Goal: Information Seeking & Learning: Learn about a topic

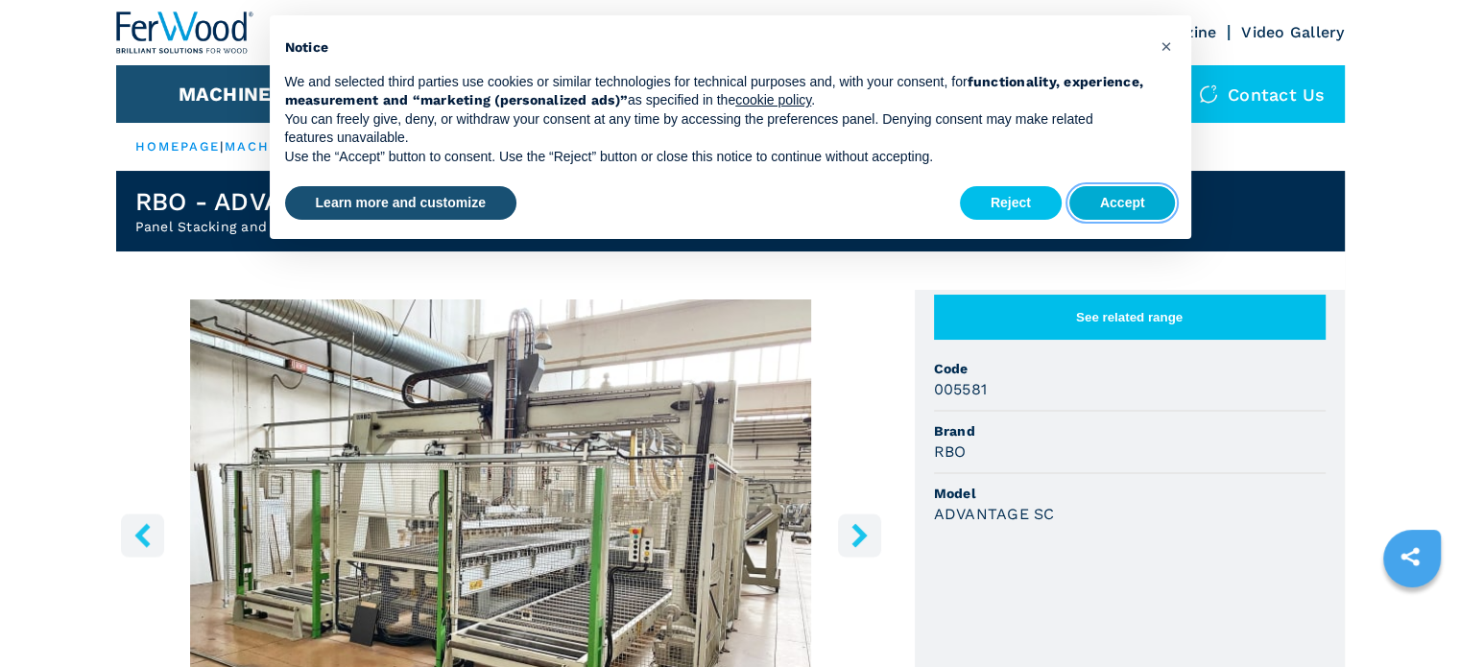
click at [1126, 219] on button "Accept" at bounding box center [1122, 203] width 107 height 35
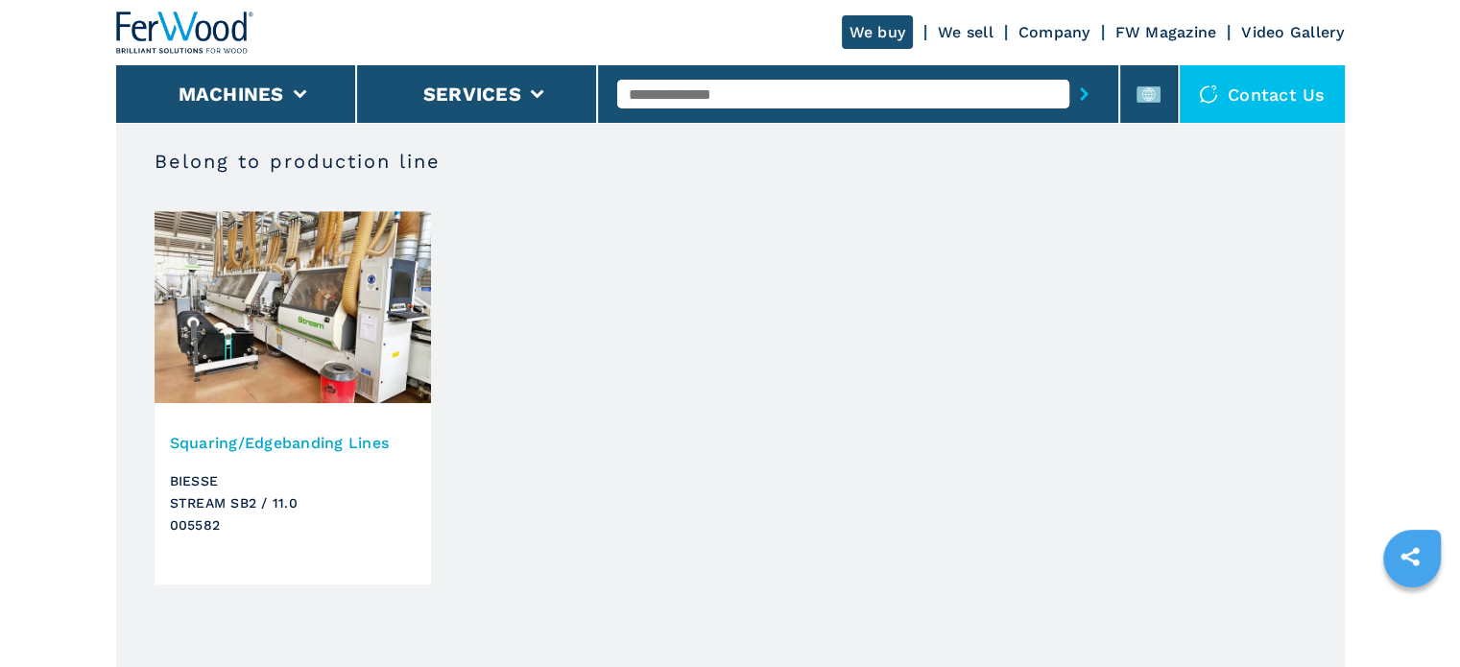
scroll to position [1248, 0]
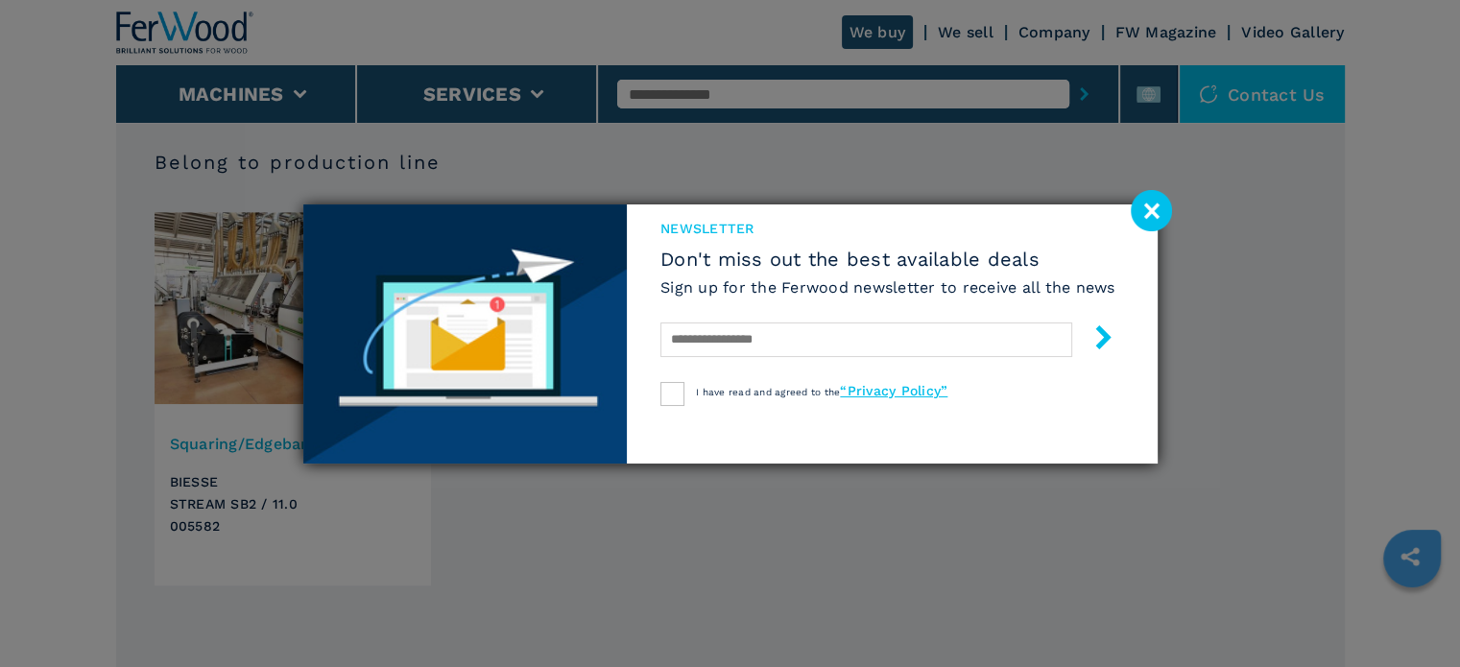
click at [1153, 201] on image at bounding box center [1151, 210] width 41 height 41
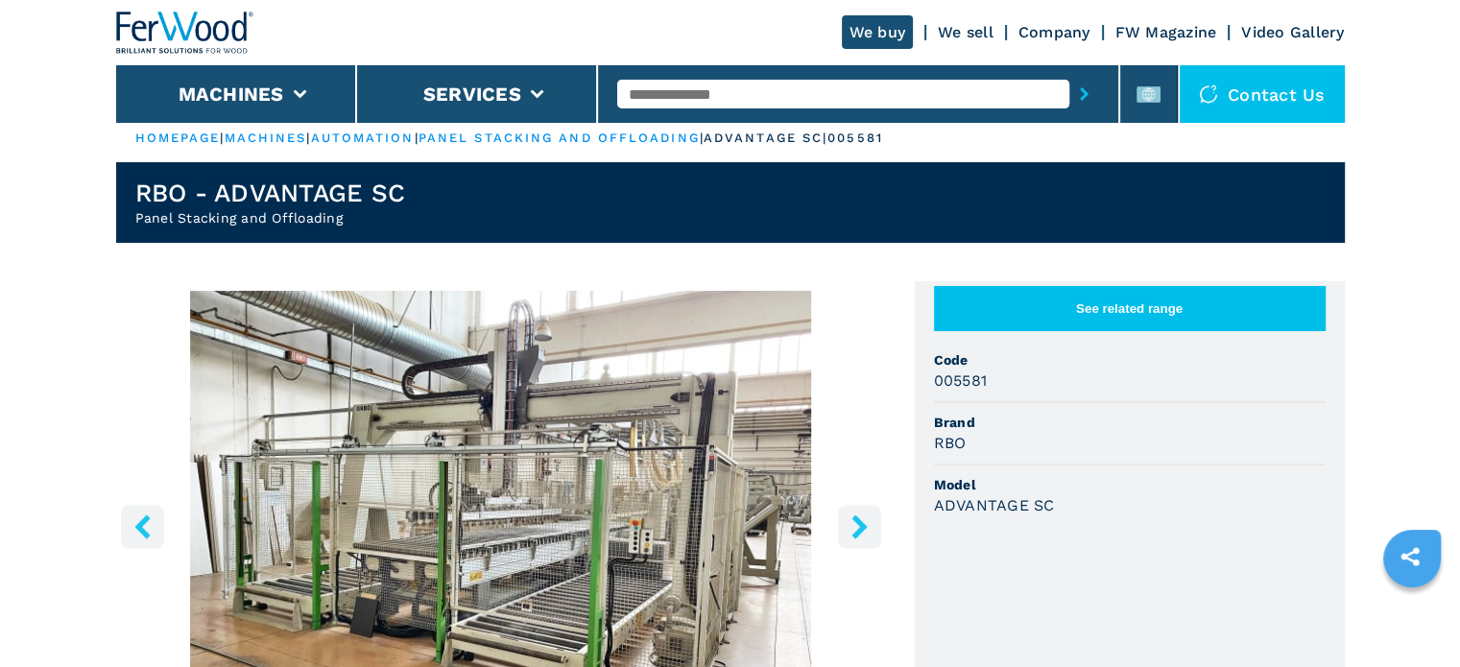
scroll to position [0, 0]
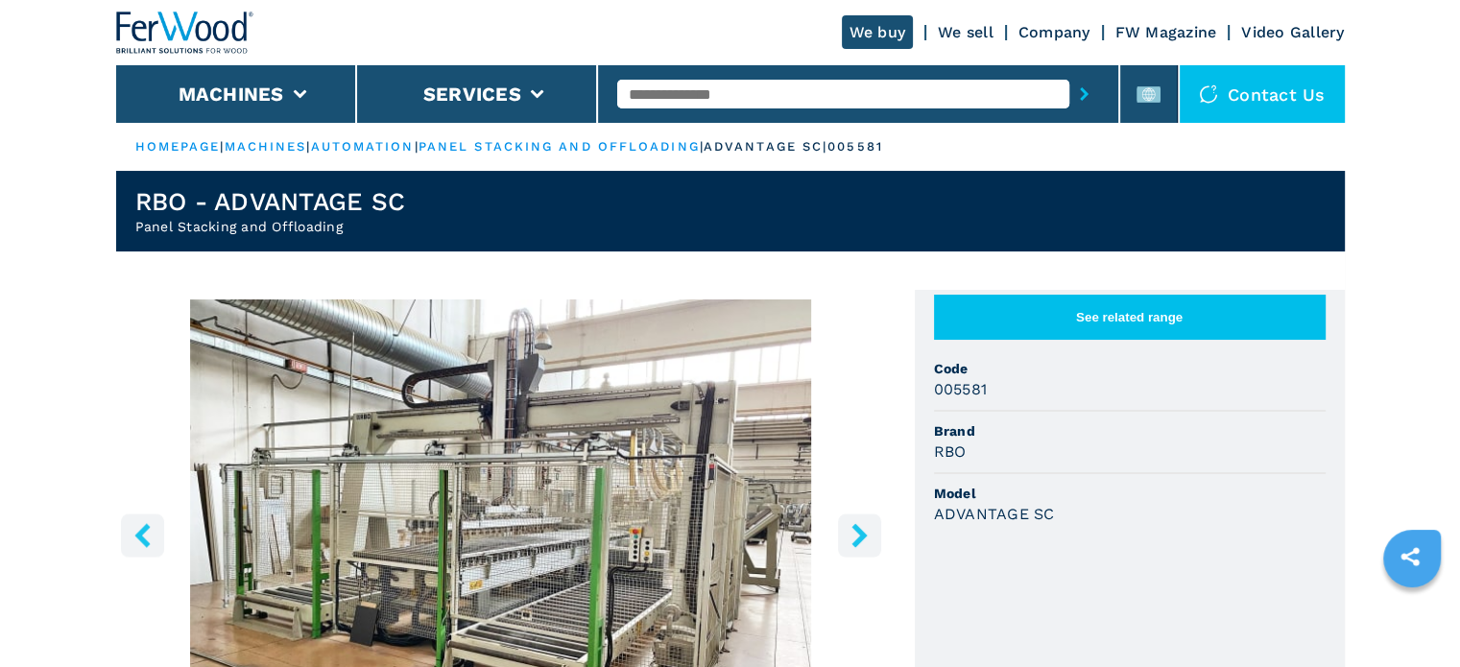
click at [941, 449] on h3 "RBO" at bounding box center [950, 452] width 33 height 22
drag, startPoint x: 938, startPoint y: 432, endPoint x: 959, endPoint y: 460, distance: 34.9
click at [975, 467] on li "Brand RBO" at bounding box center [1130, 443] width 392 height 62
drag, startPoint x: 932, startPoint y: 434, endPoint x: 740, endPoint y: 22, distance: 454.4
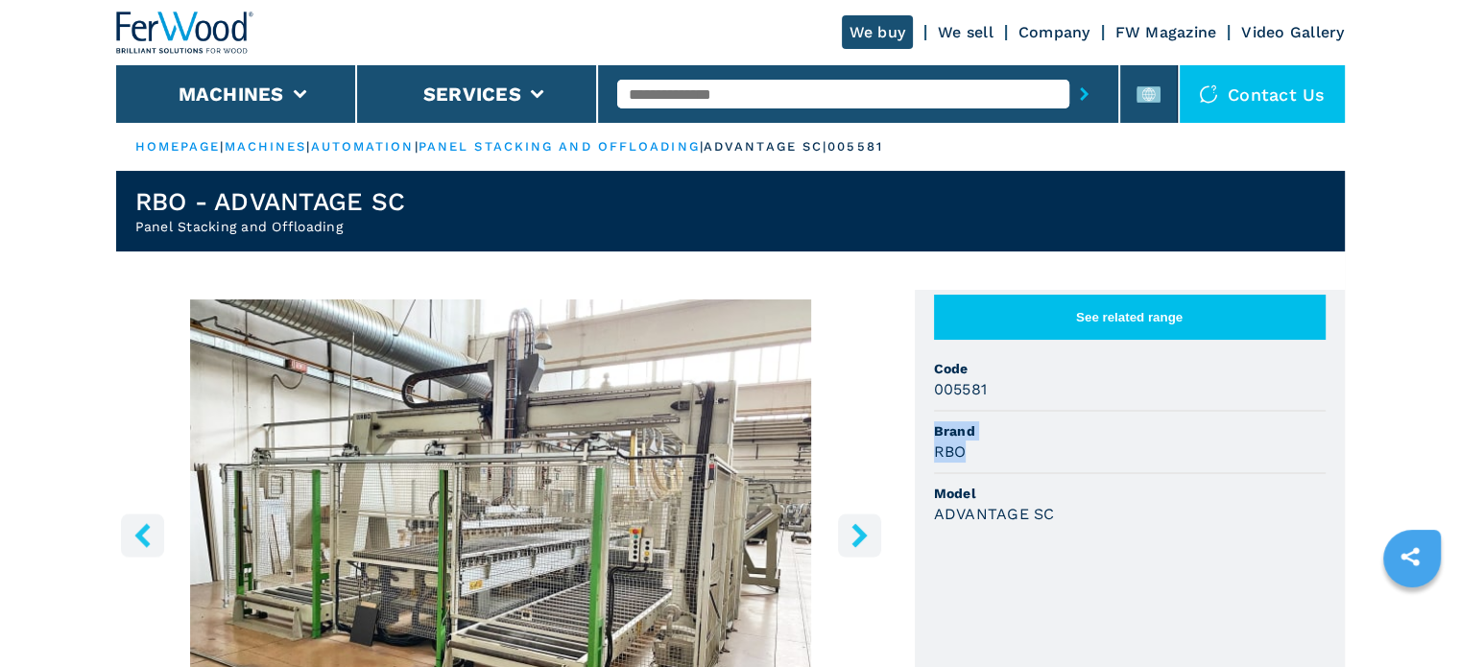
click at [978, 463] on ul "See related range Code 005581 Brand RBO Model ADVANTAGE SC" at bounding box center [1130, 490] width 430 height 401
copy li "Brand RBO"
